Goal: Task Accomplishment & Management: Manage account settings

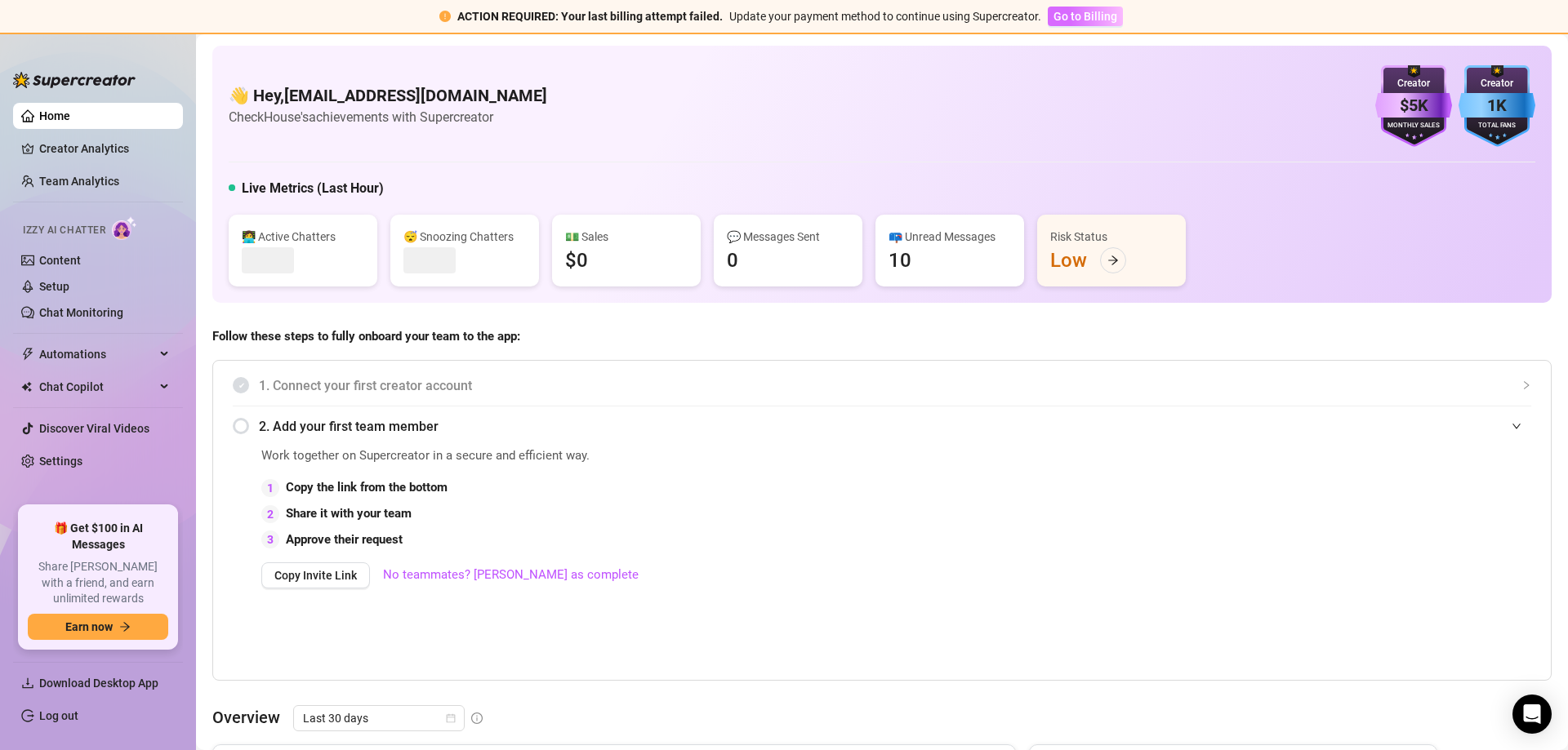
click at [1082, 9] on span "Go to Billing" at bounding box center [1085, 16] width 63 height 13
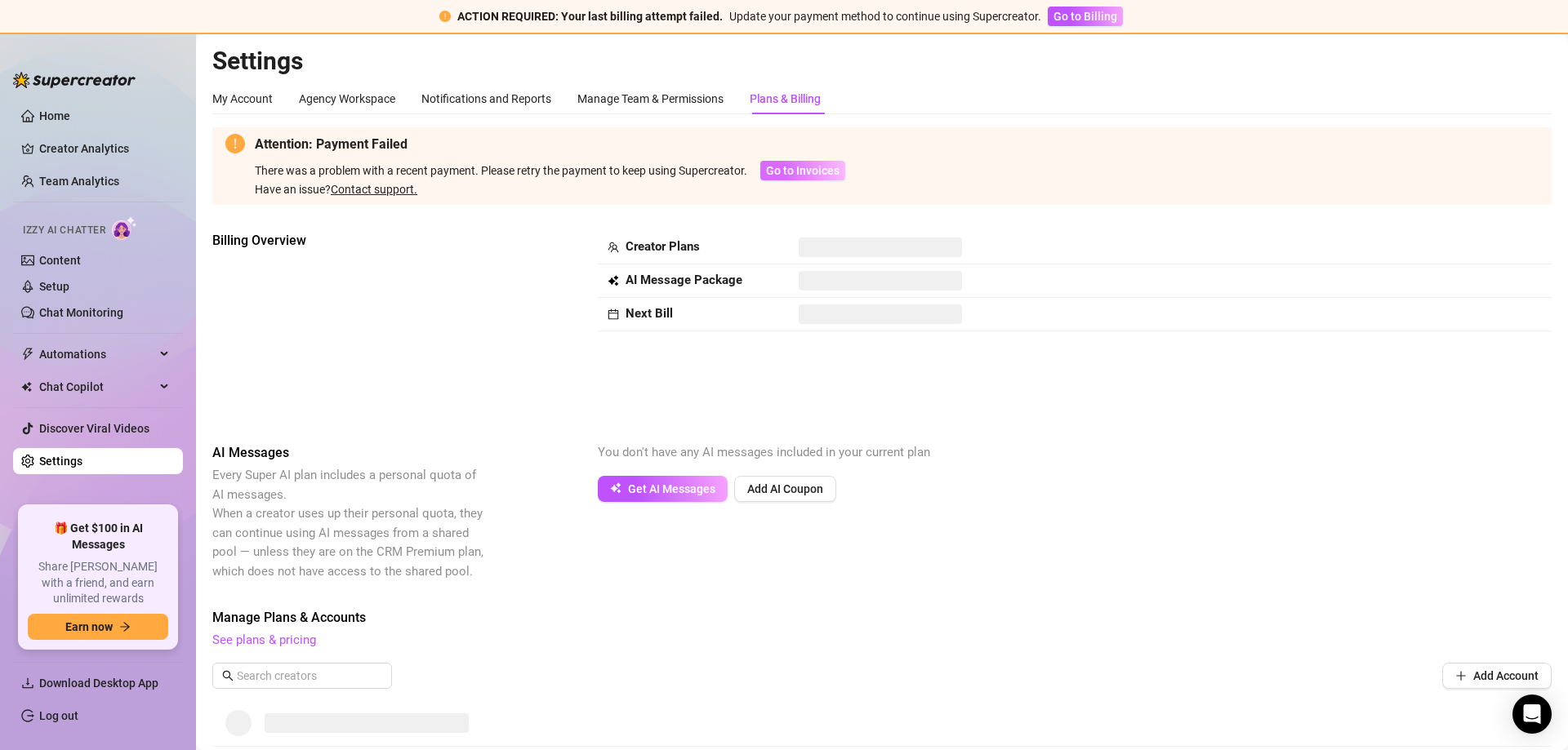
click at [819, 171] on span "Go to Invoices" at bounding box center [802, 170] width 74 height 13
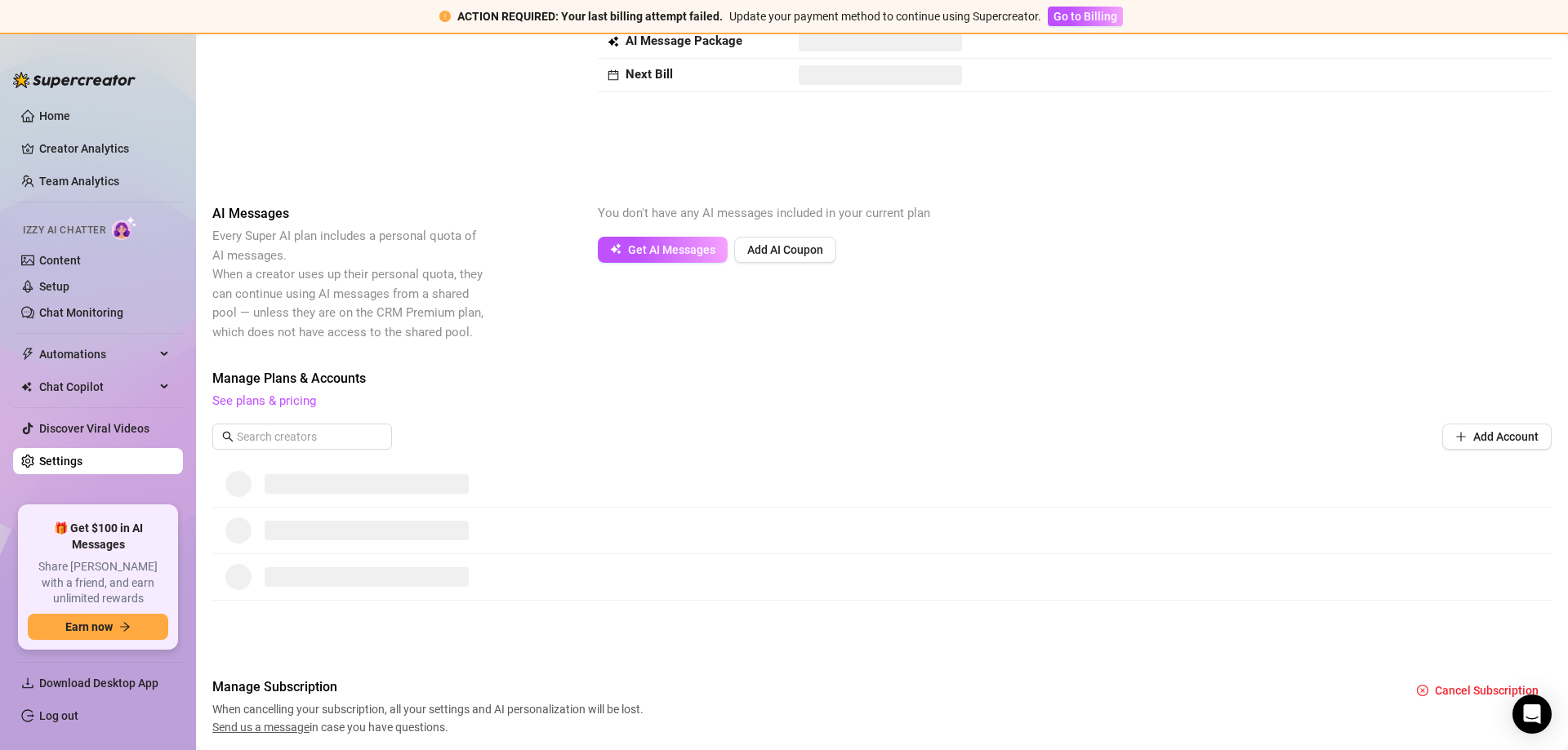
scroll to position [294, 0]
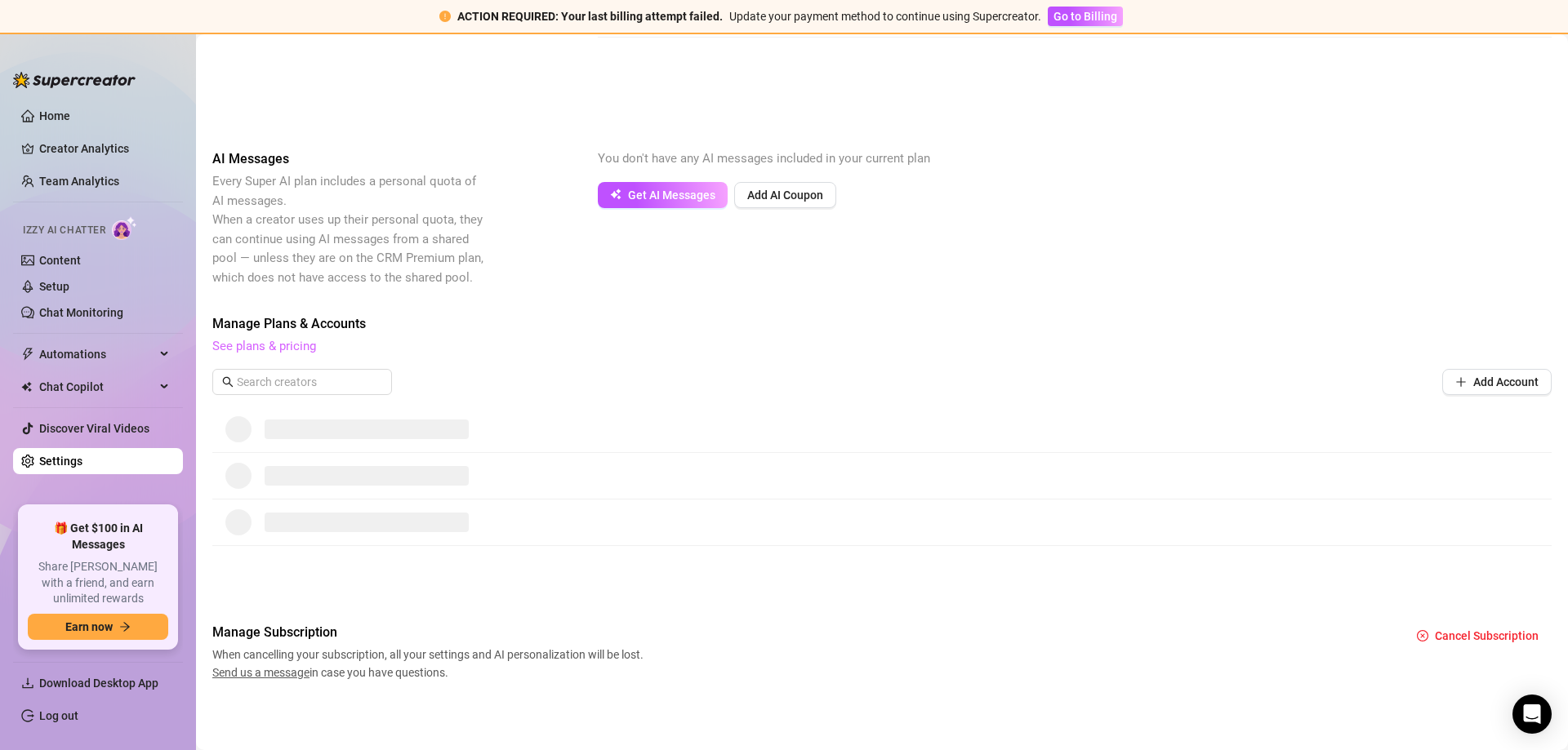
click at [291, 346] on link "See plans & pricing" at bounding box center [263, 347] width 103 height 15
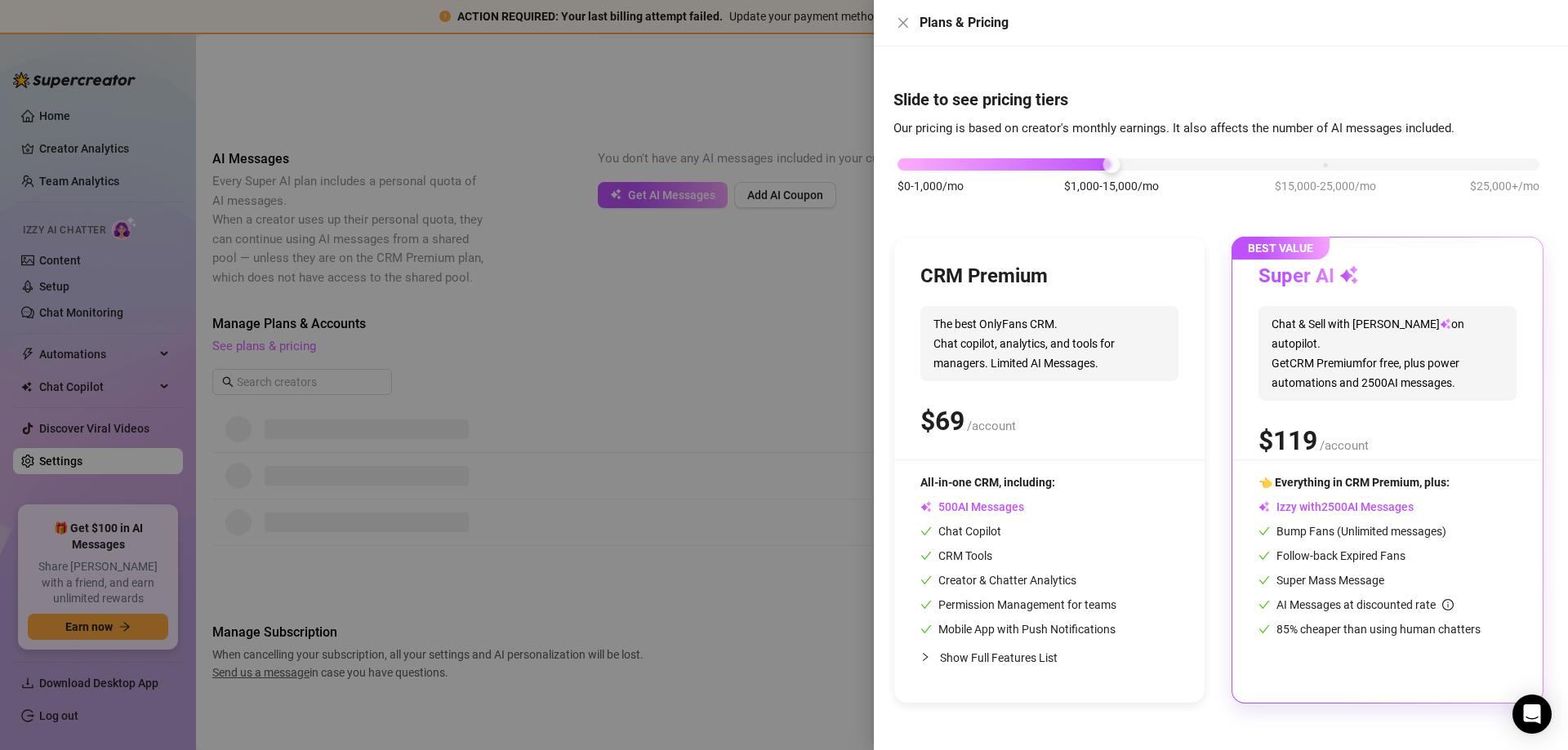
click at [291, 346] on div at bounding box center [784, 375] width 1568 height 750
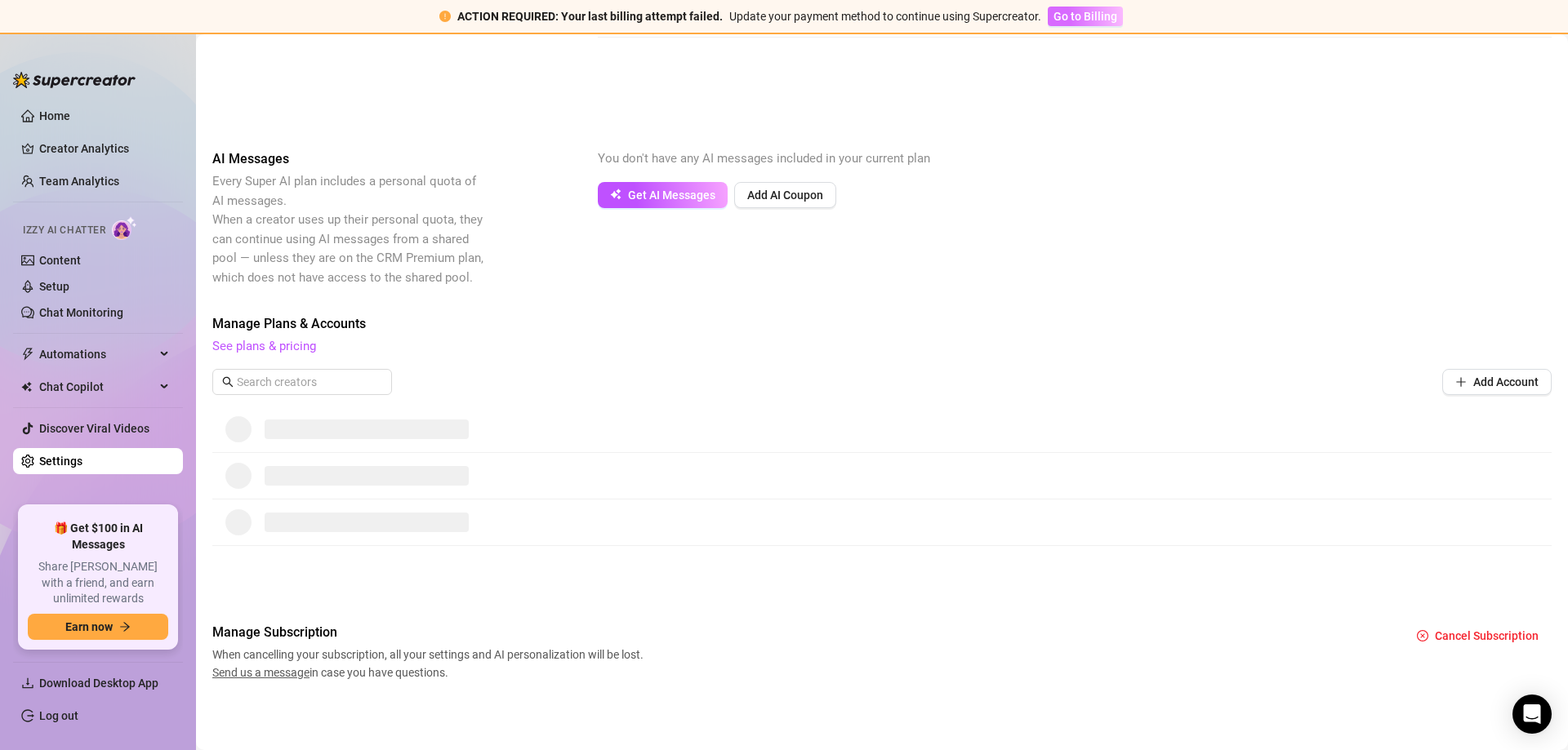
click at [1108, 14] on span "Go to Billing" at bounding box center [1085, 16] width 63 height 13
drag, startPoint x: 1108, startPoint y: 14, endPoint x: 950, endPoint y: 116, distance: 188.1
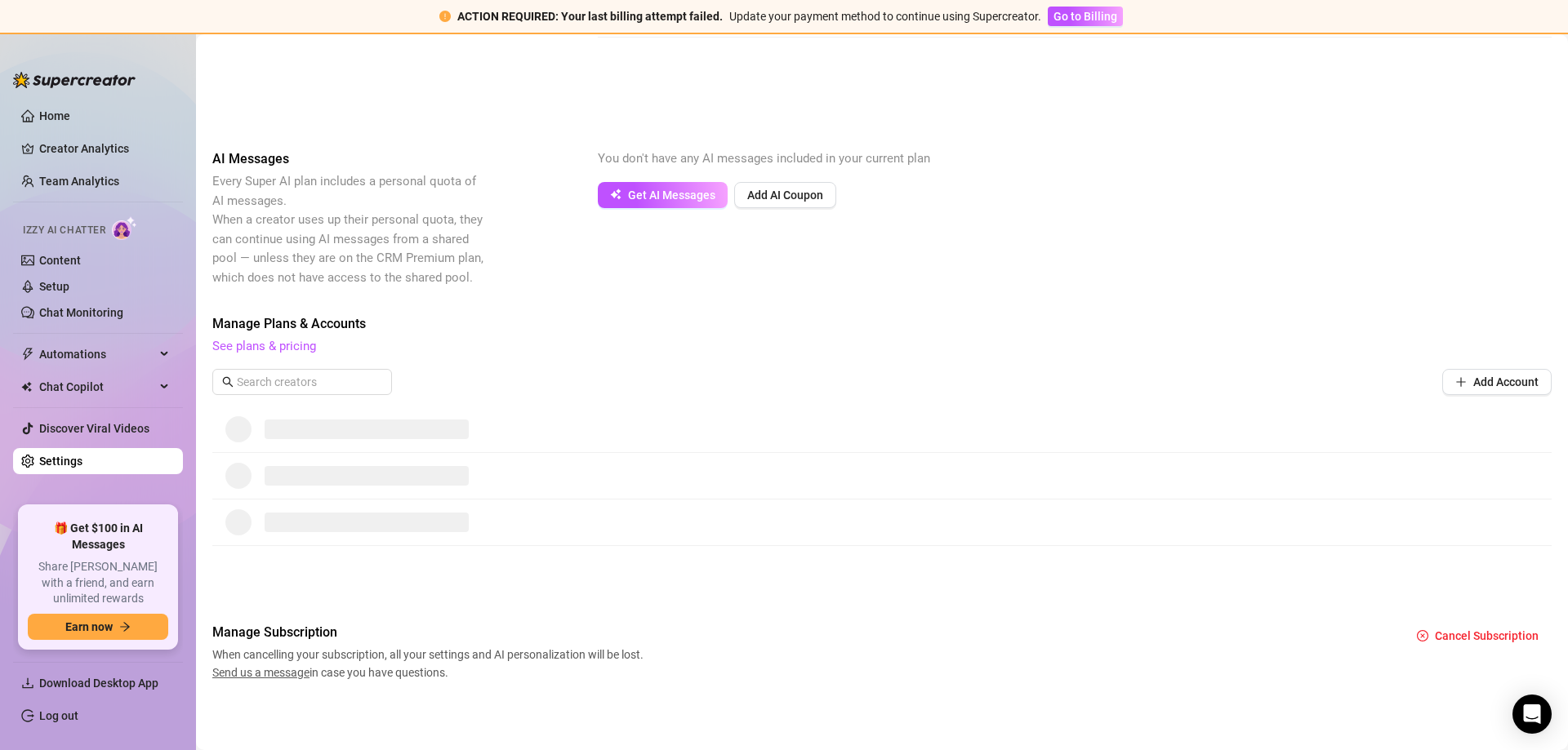
click at [1108, 15] on span "Go to Billing" at bounding box center [1085, 16] width 63 height 13
